Goal: Transaction & Acquisition: Obtain resource

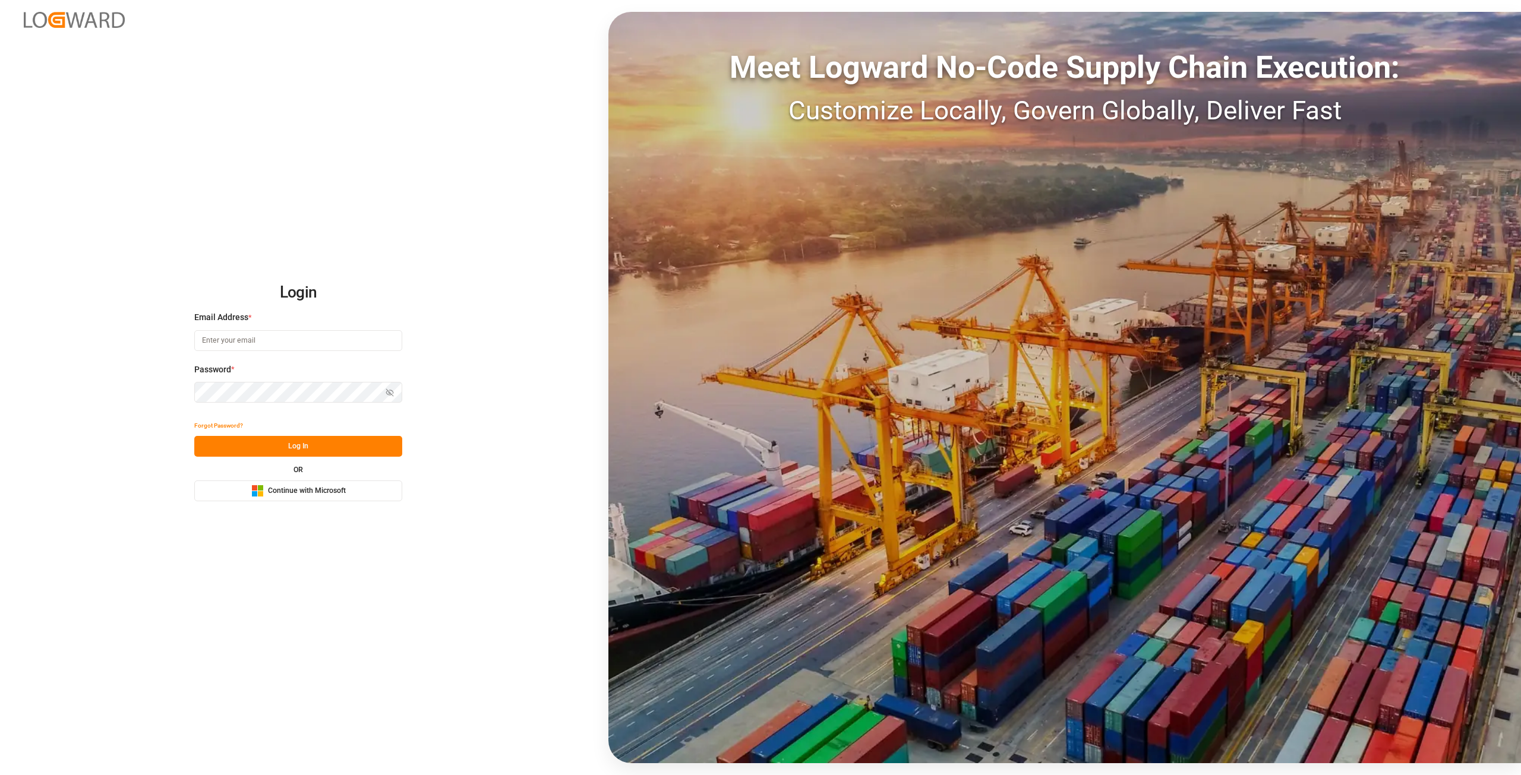
click at [305, 482] on button "Microsoft Logo Continue with Microsoft" at bounding box center [298, 491] width 208 height 21
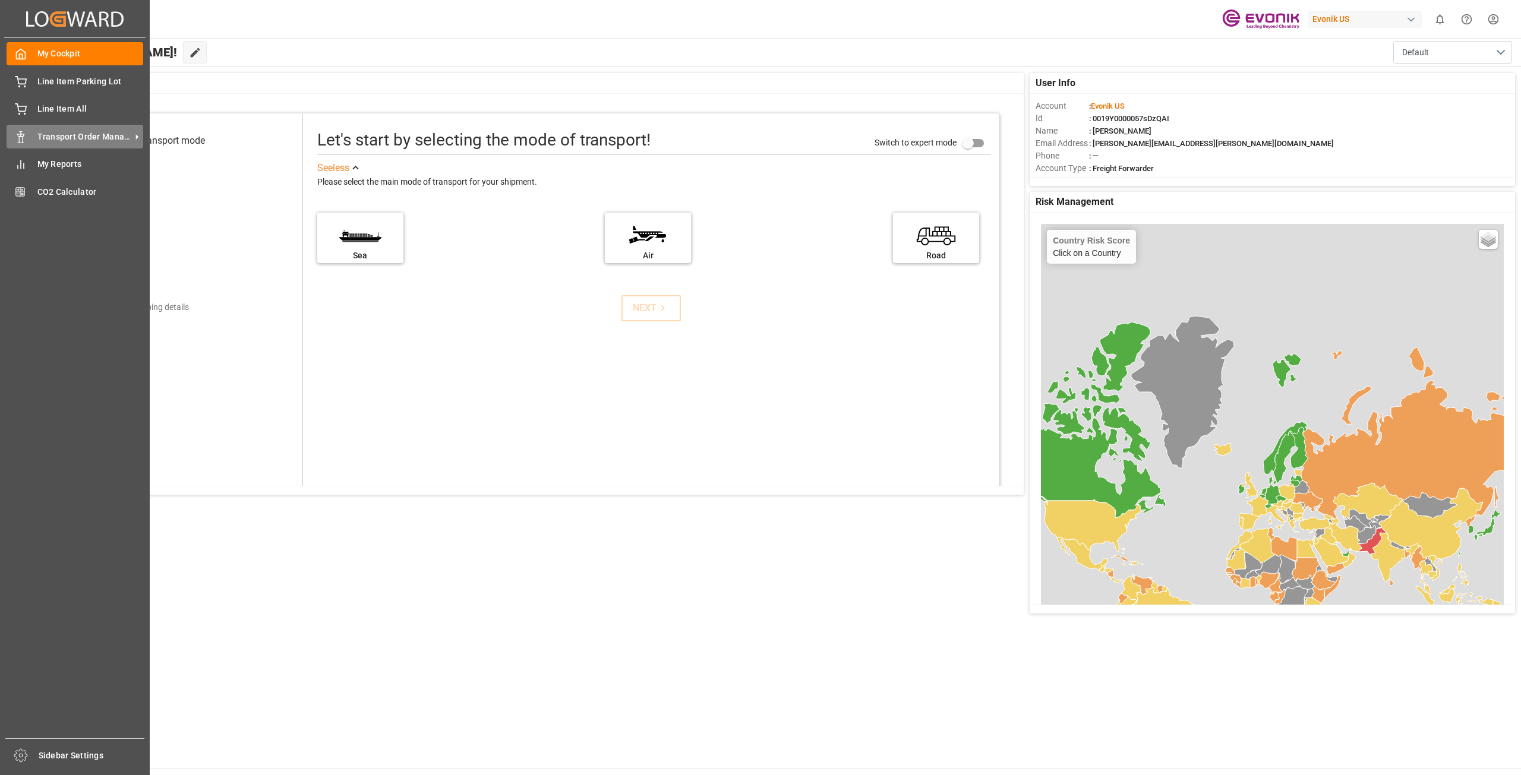
click at [62, 133] on span "Transport Order Management" at bounding box center [84, 137] width 94 height 12
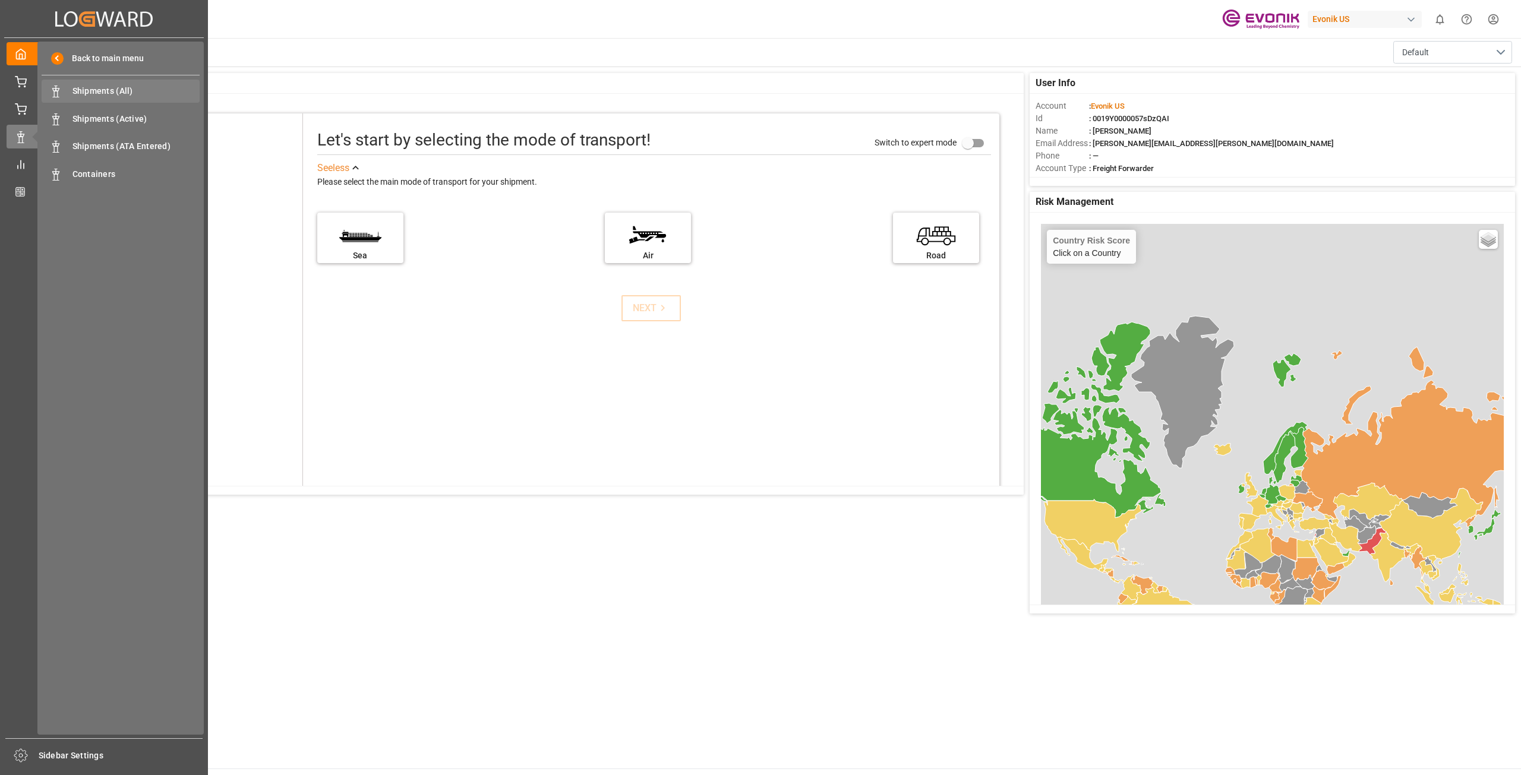
click at [95, 88] on span "Shipments (All)" at bounding box center [136, 91] width 128 height 12
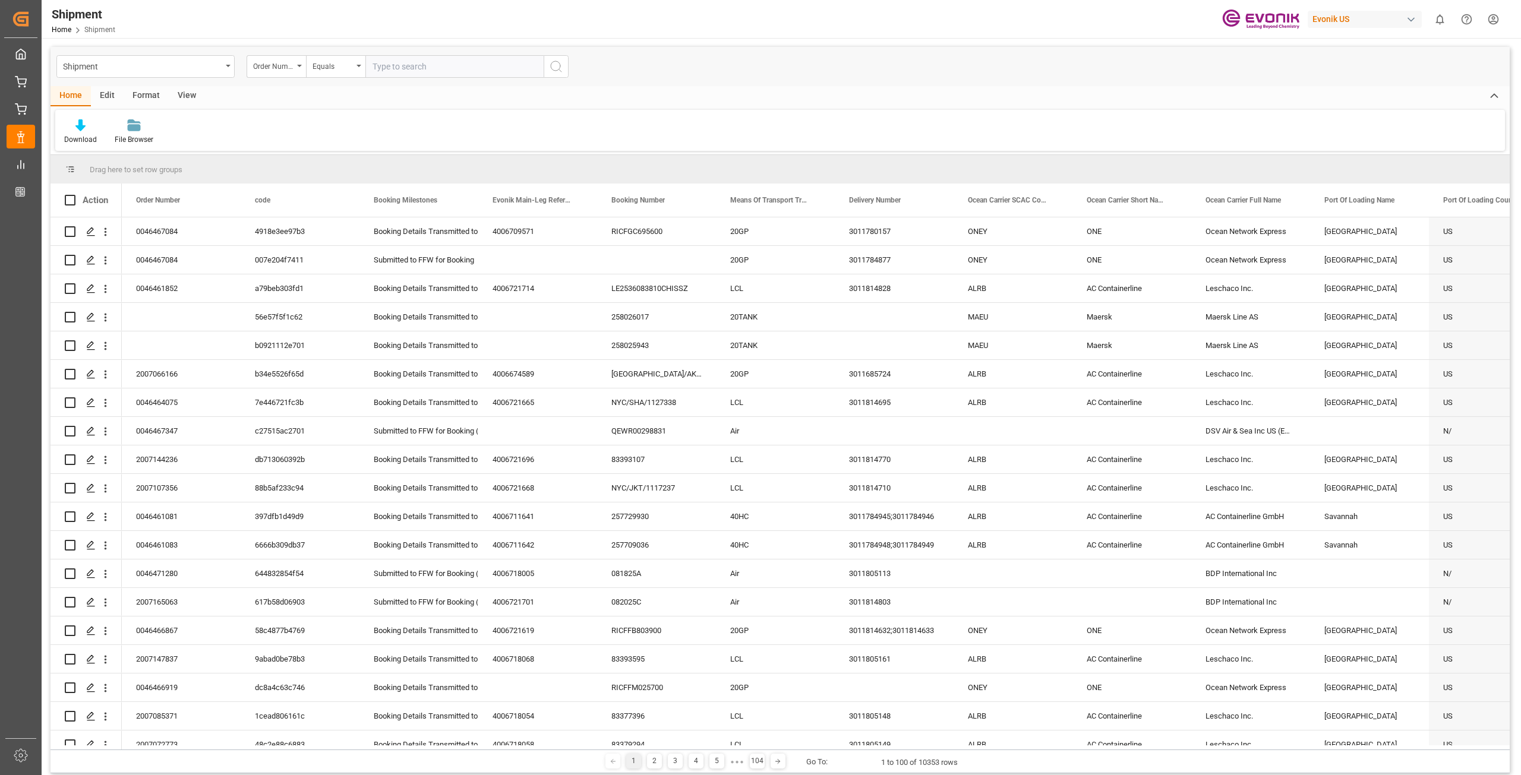
scroll to position [0, 179]
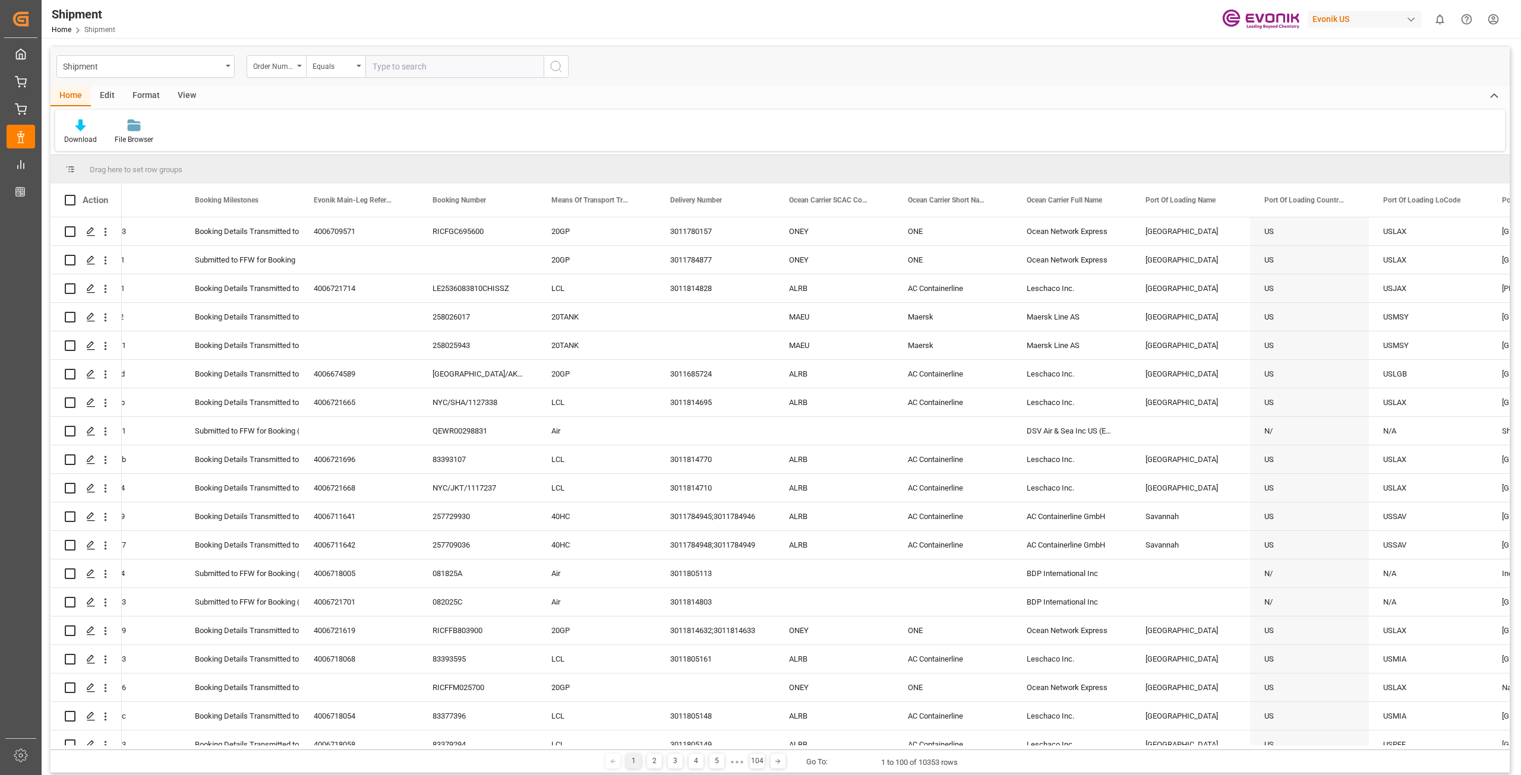
drag, startPoint x: 343, startPoint y: 750, endPoint x: 419, endPoint y: 755, distance: 75.6
click at [419, 755] on div "1 2 3 4 5 ● ● ● 104 Go To: 1 to 100 of 10353 rows" at bounding box center [780, 762] width 1459 height 24
click at [292, 60] on div "Order Number" at bounding box center [273, 65] width 40 height 14
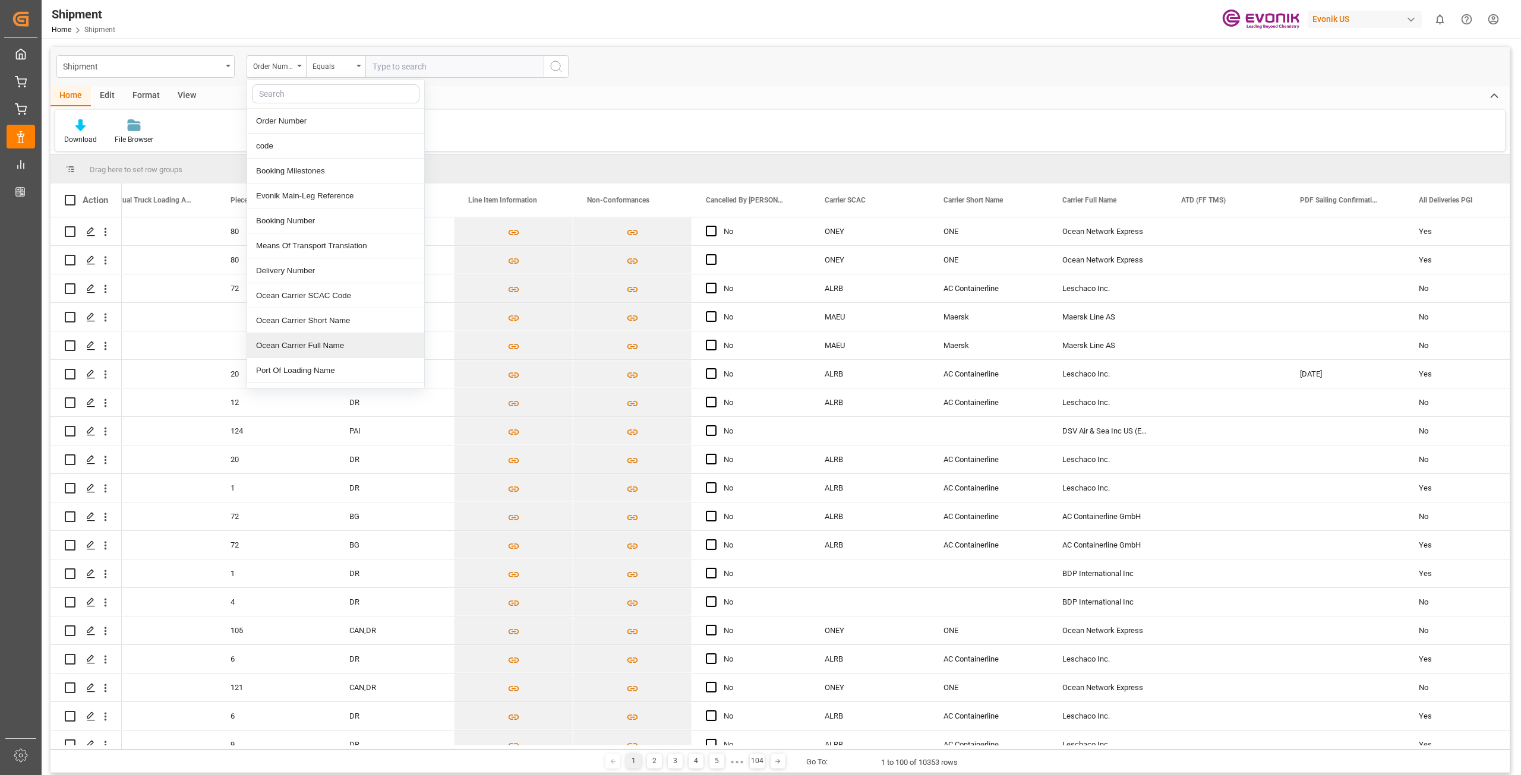
scroll to position [0, 0]
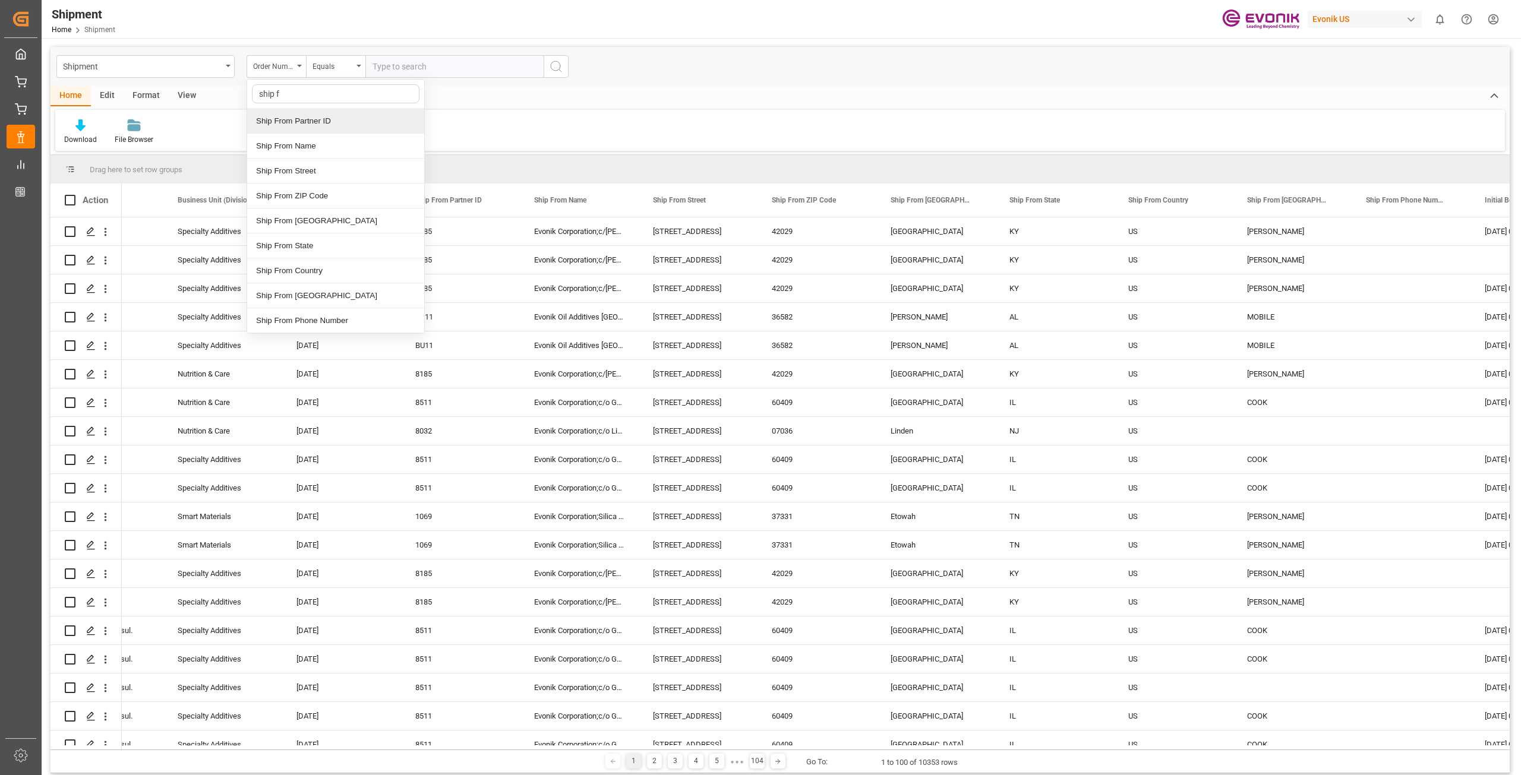
type input "ship fr"
click at [290, 222] on div "Ship From [GEOGRAPHIC_DATA]" at bounding box center [335, 221] width 177 height 25
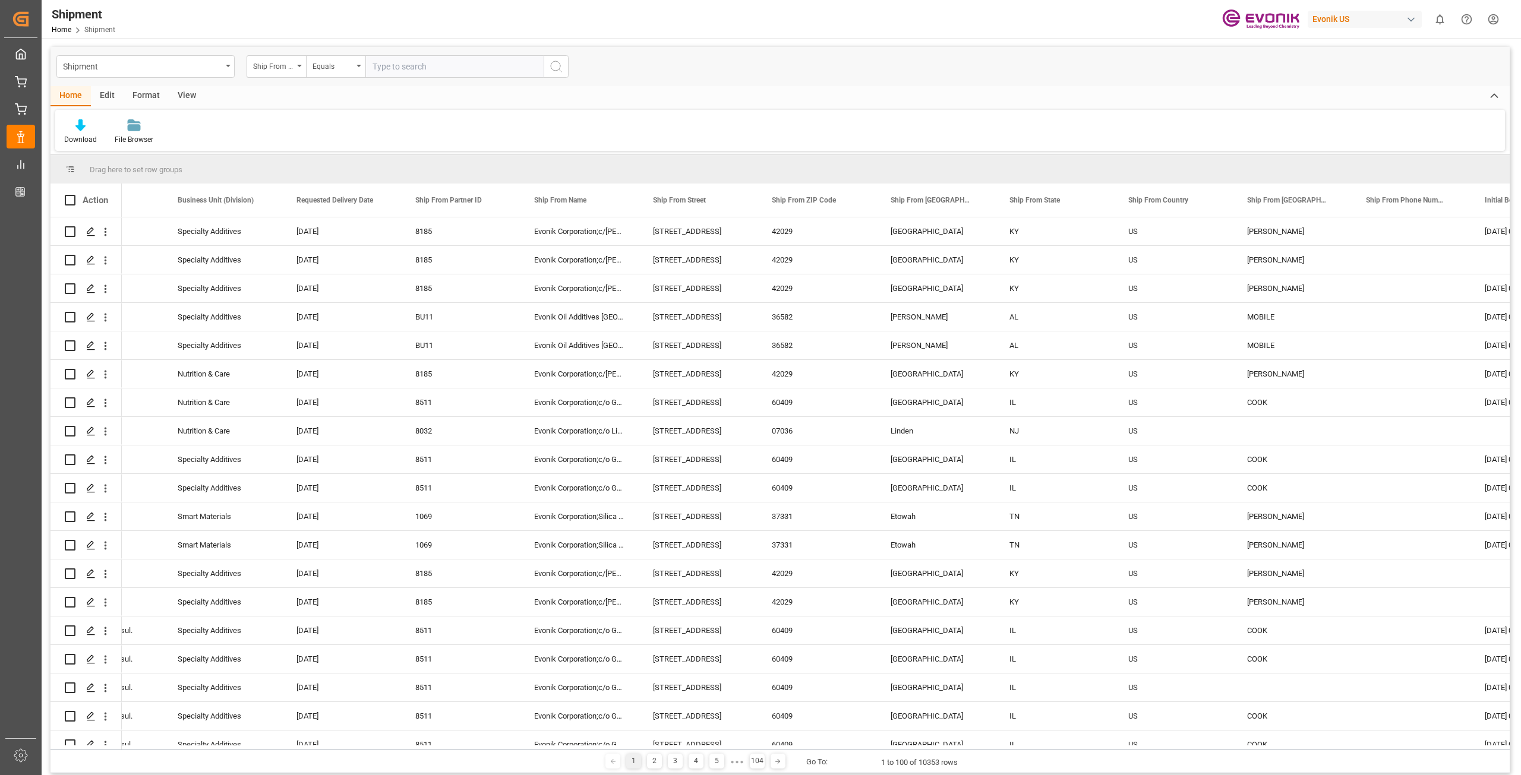
click at [435, 71] on input "text" at bounding box center [454, 66] width 178 height 23
type input "[GEOGRAPHIC_DATA]"
click at [560, 68] on circle "search button" at bounding box center [556, 66] width 10 height 10
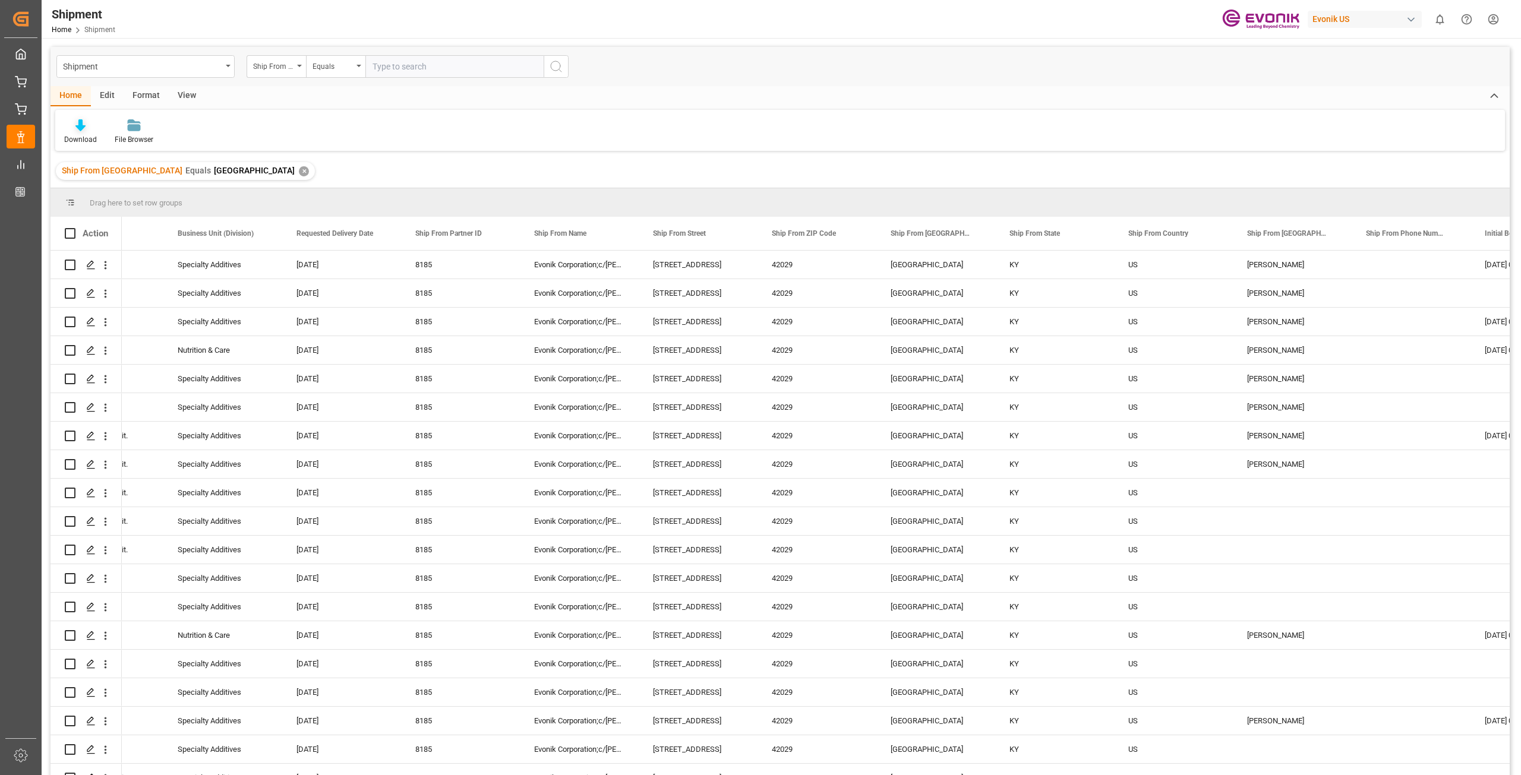
click at [82, 131] on icon at bounding box center [80, 125] width 10 height 12
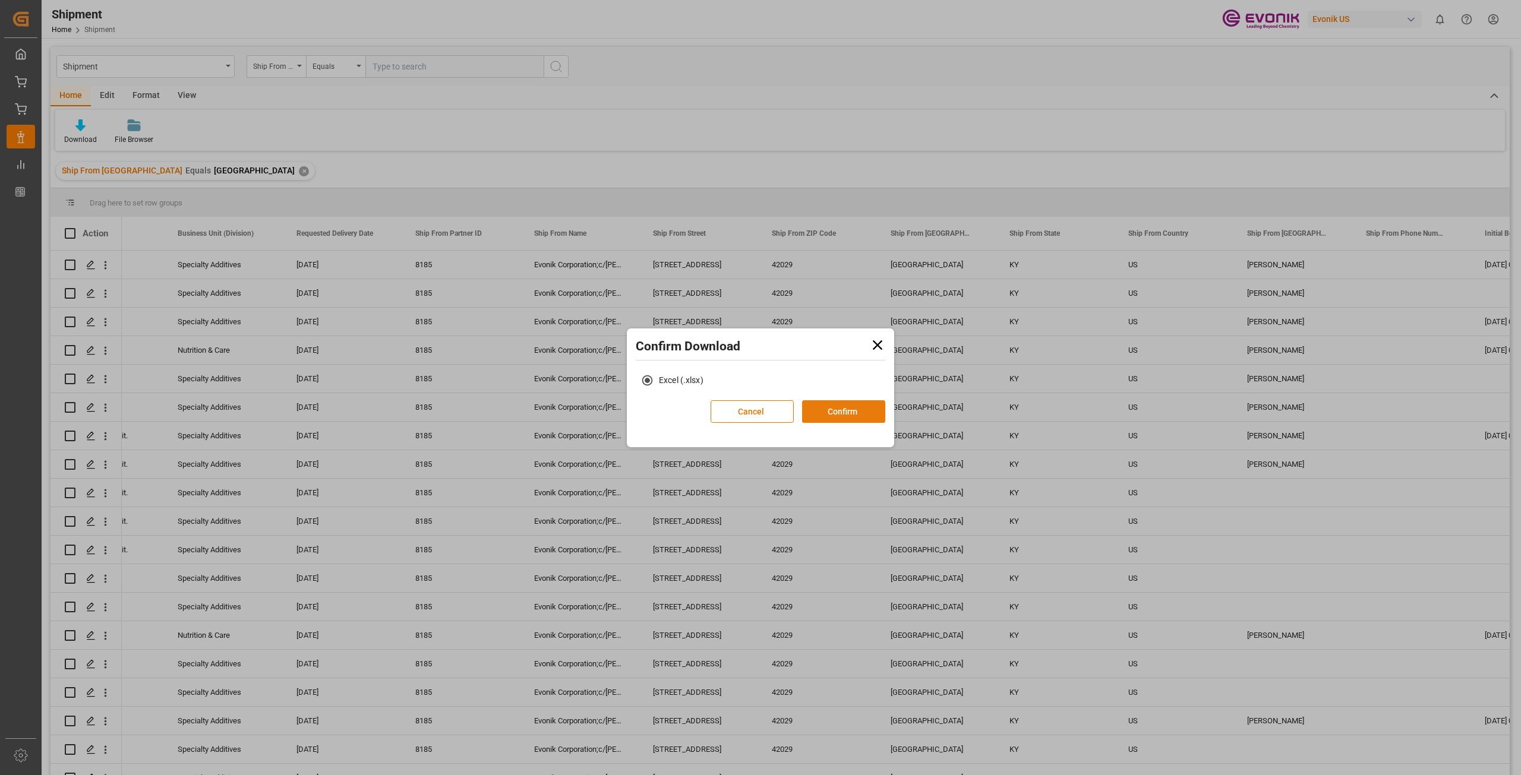
click at [844, 409] on button "Confirm" at bounding box center [843, 411] width 83 height 23
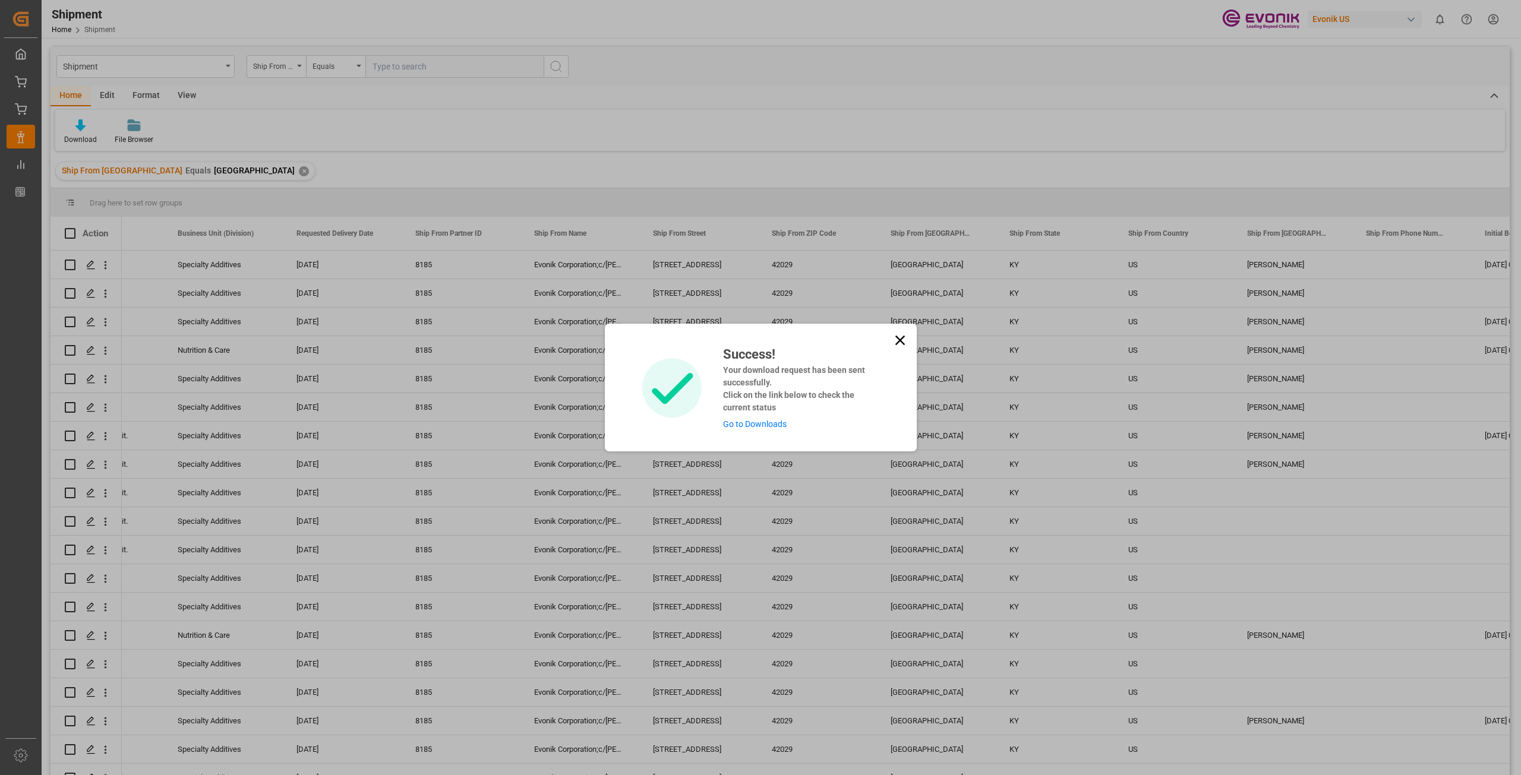
click at [758, 428] on link "Go to Downloads" at bounding box center [755, 425] width 64 height 10
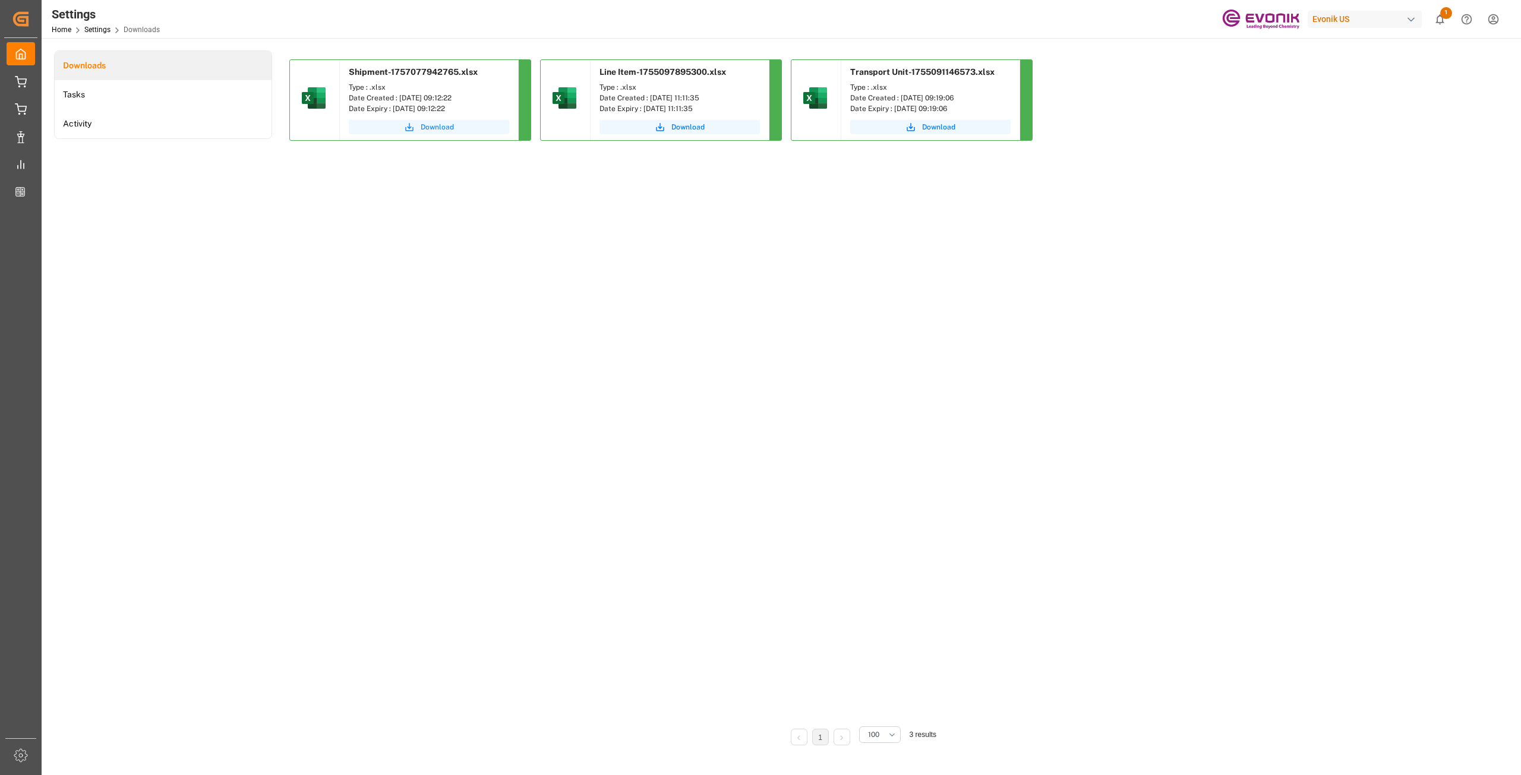
click at [434, 130] on span "Download" at bounding box center [437, 127] width 33 height 11
